Goal: Information Seeking & Learning: Learn about a topic

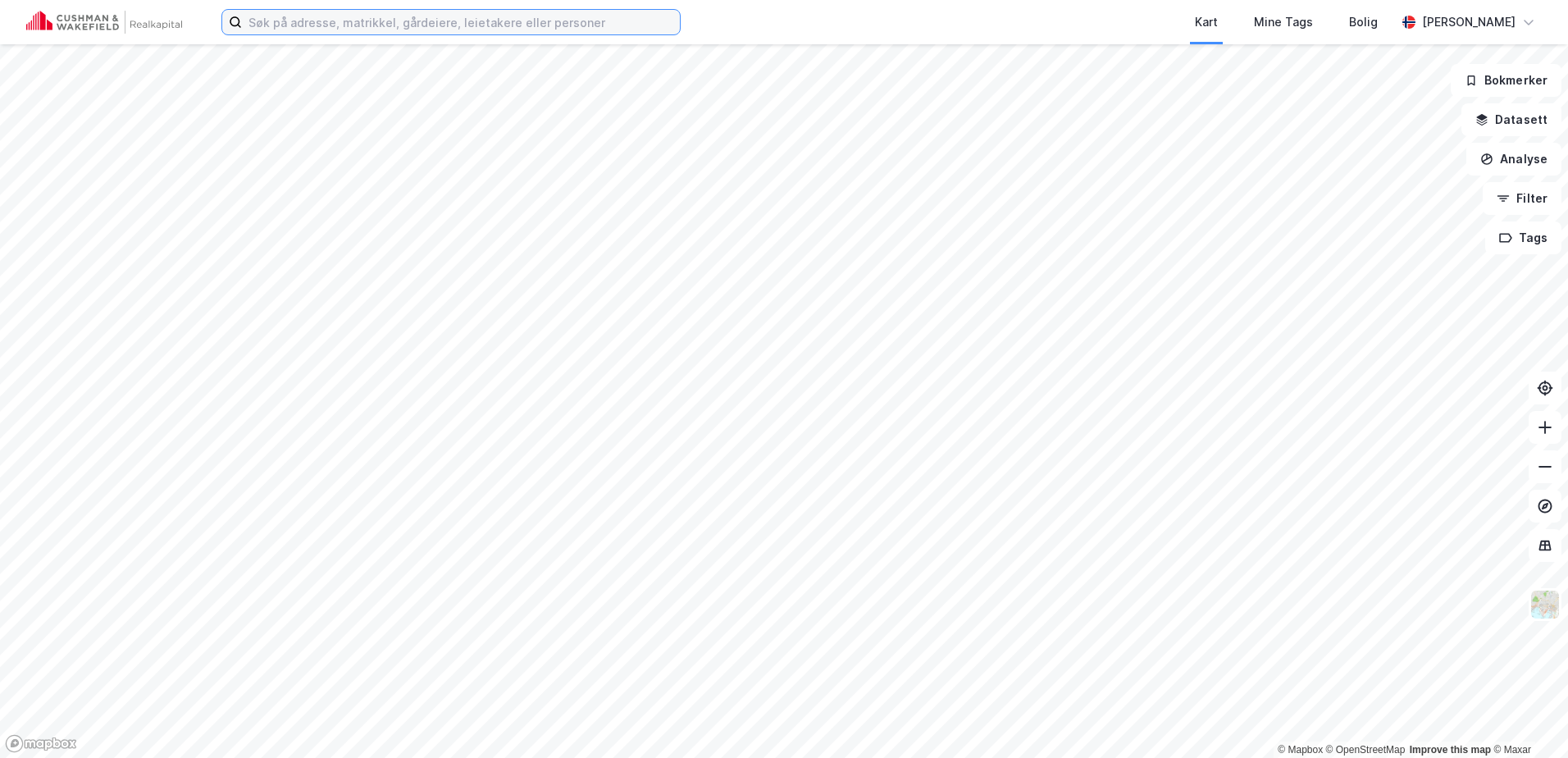
click at [343, 22] on input at bounding box center [461, 22] width 438 height 25
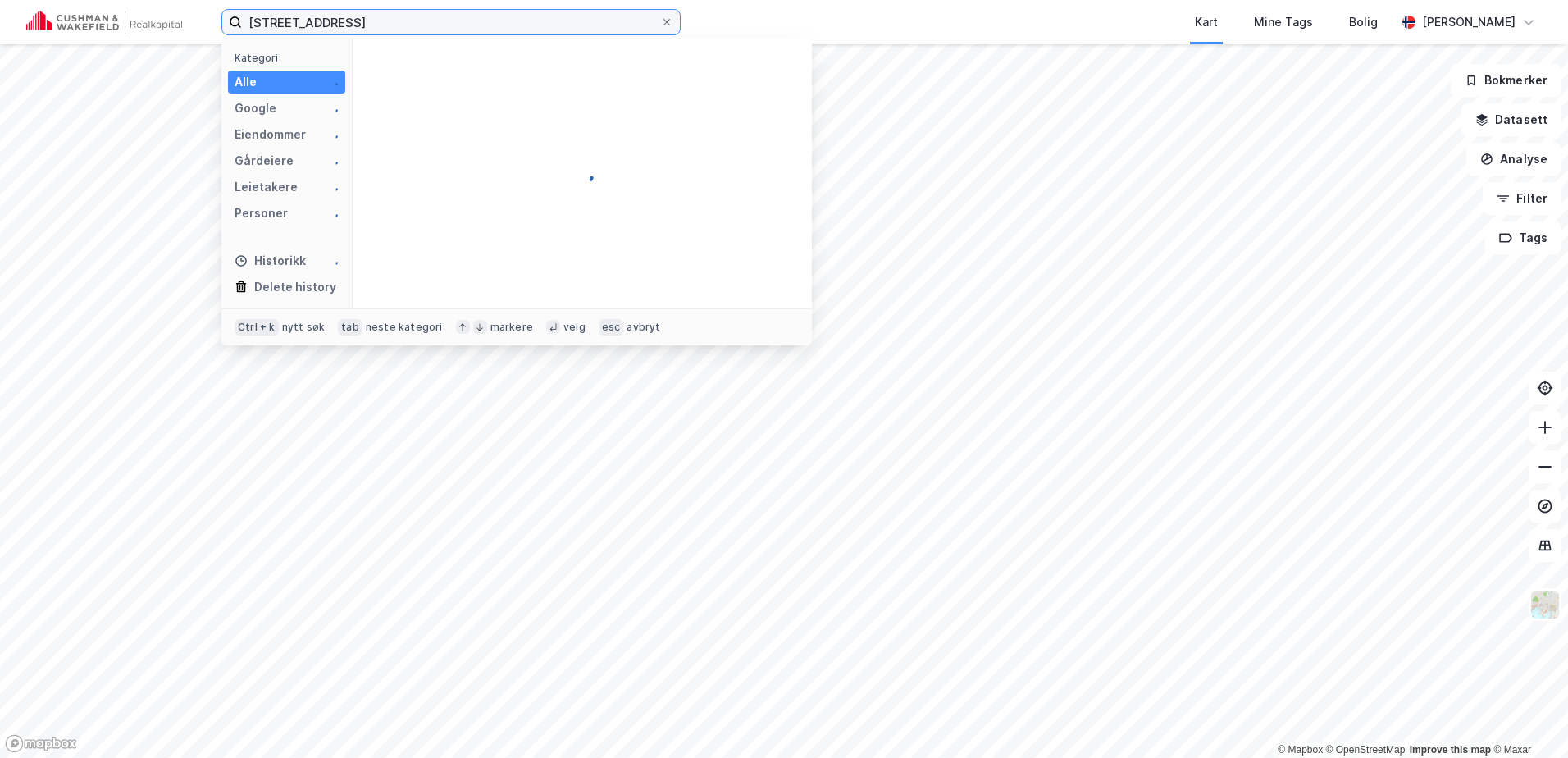
type input "[STREET_ADDRESS]"
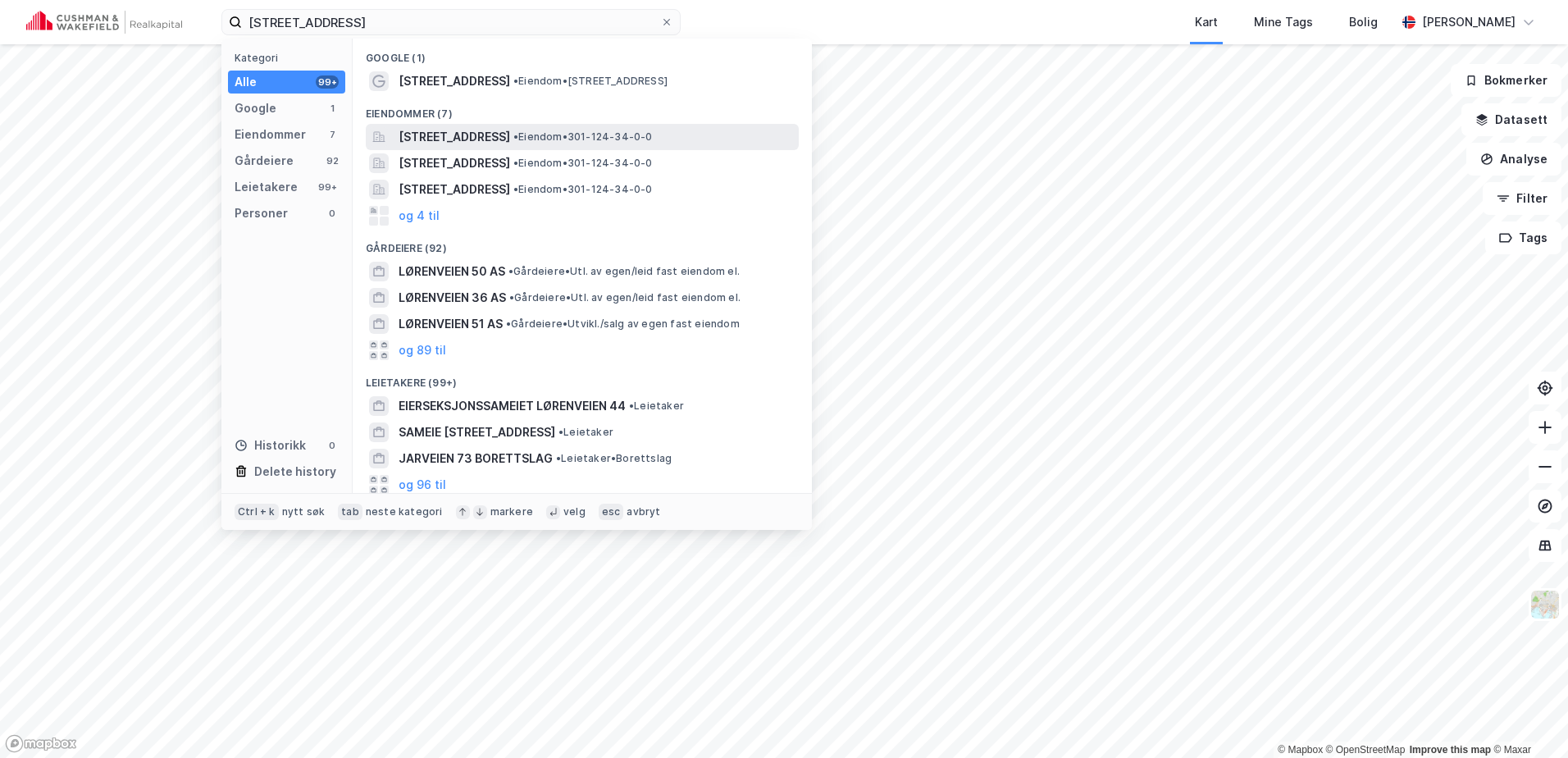
click at [465, 136] on span "[STREET_ADDRESS]" at bounding box center [454, 137] width 111 height 20
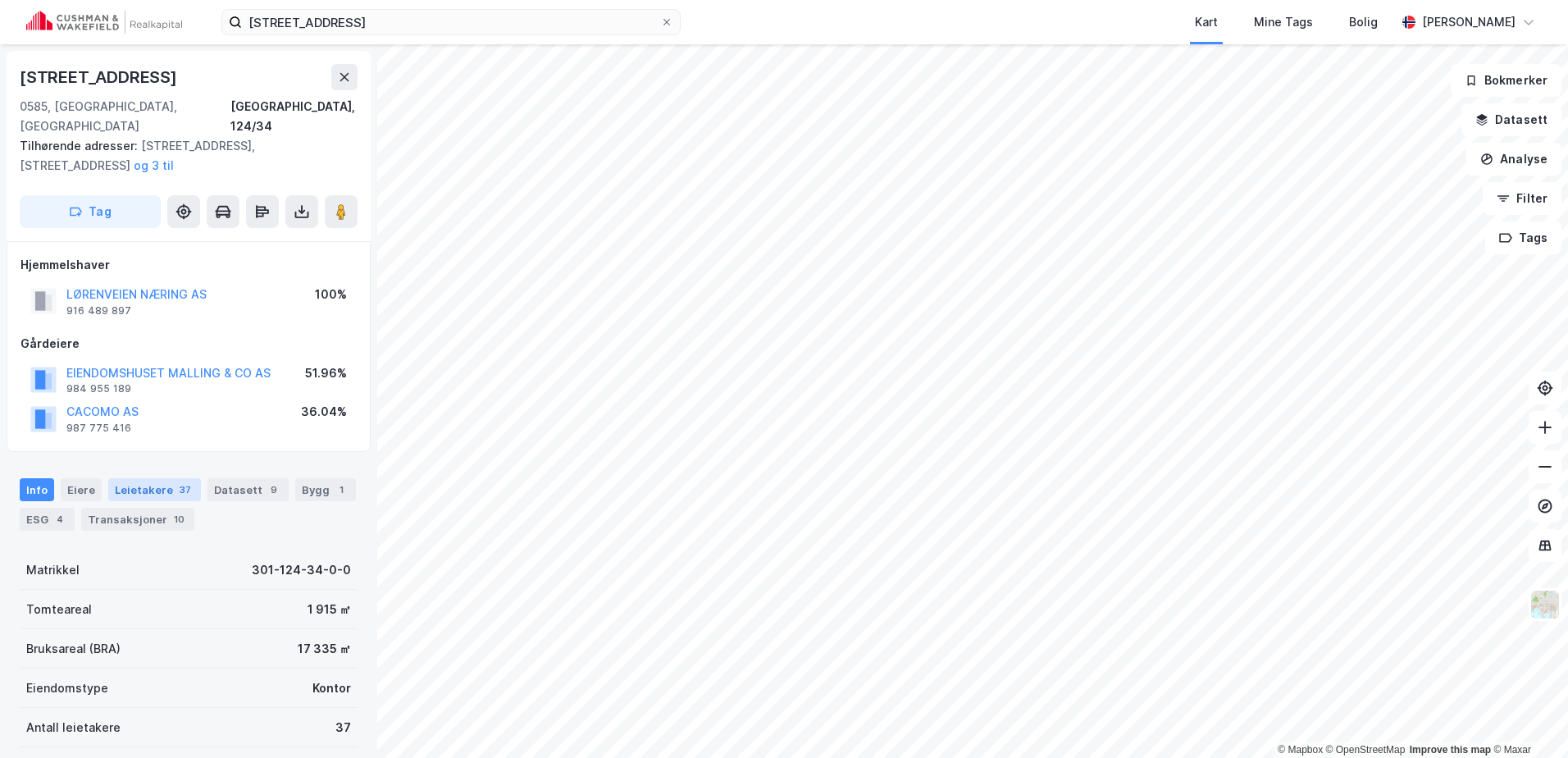
click at [141, 478] on div "Leietakere 37" at bounding box center [154, 489] width 92 height 23
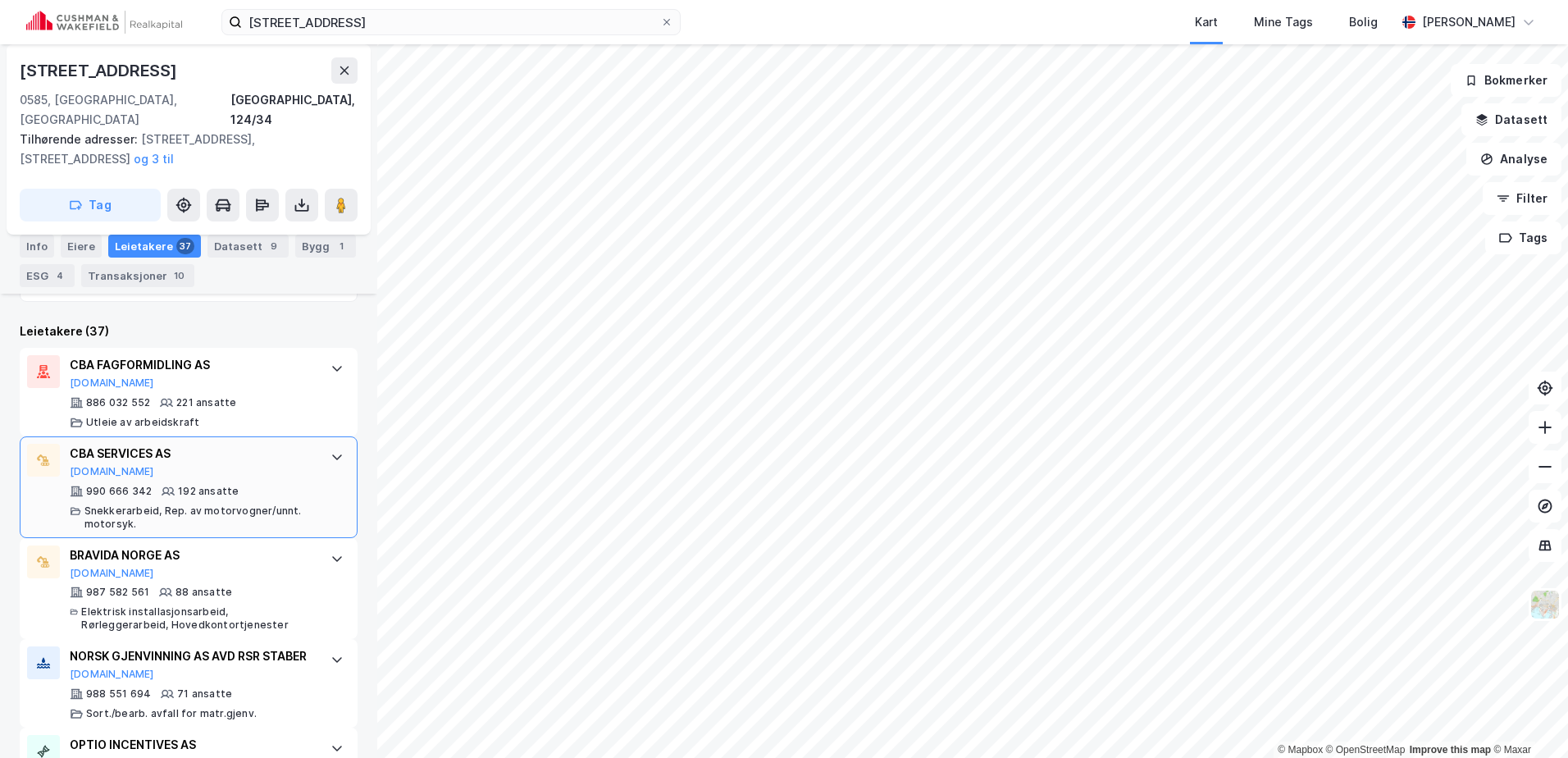
scroll to position [418, 0]
